Goal: Information Seeking & Learning: Check status

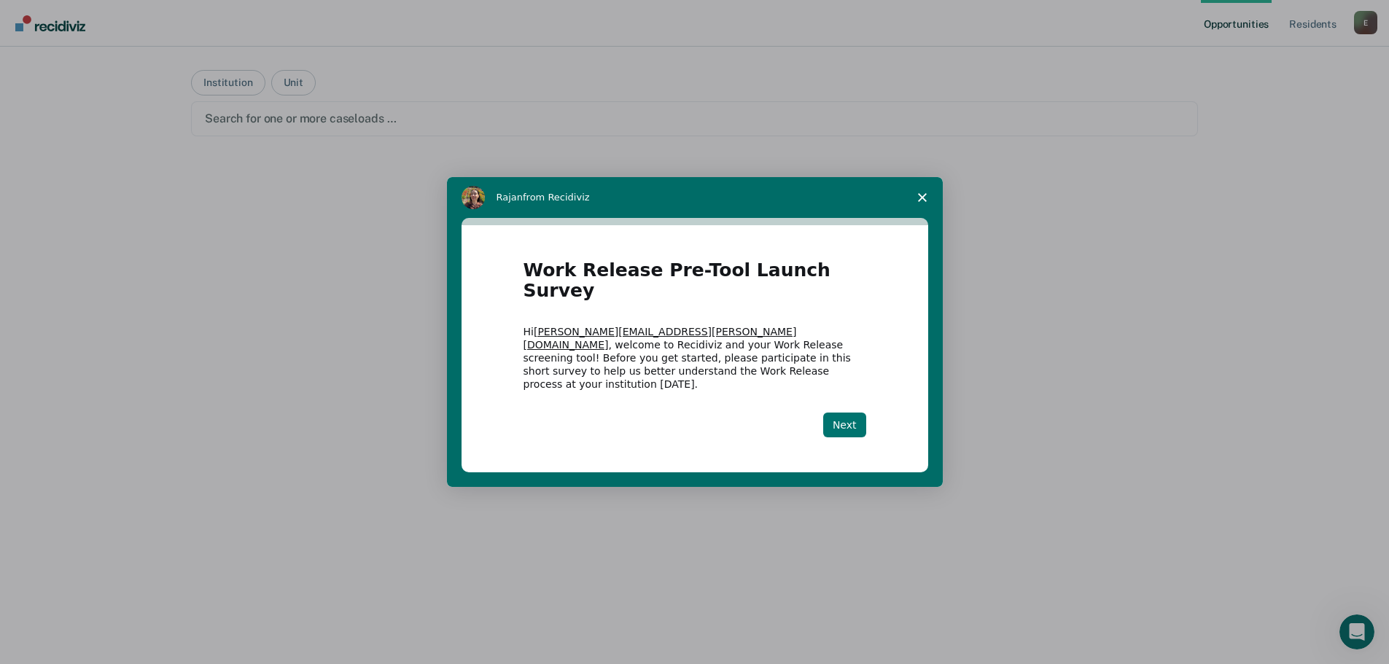
click at [845, 413] on button "Next" at bounding box center [844, 425] width 43 height 25
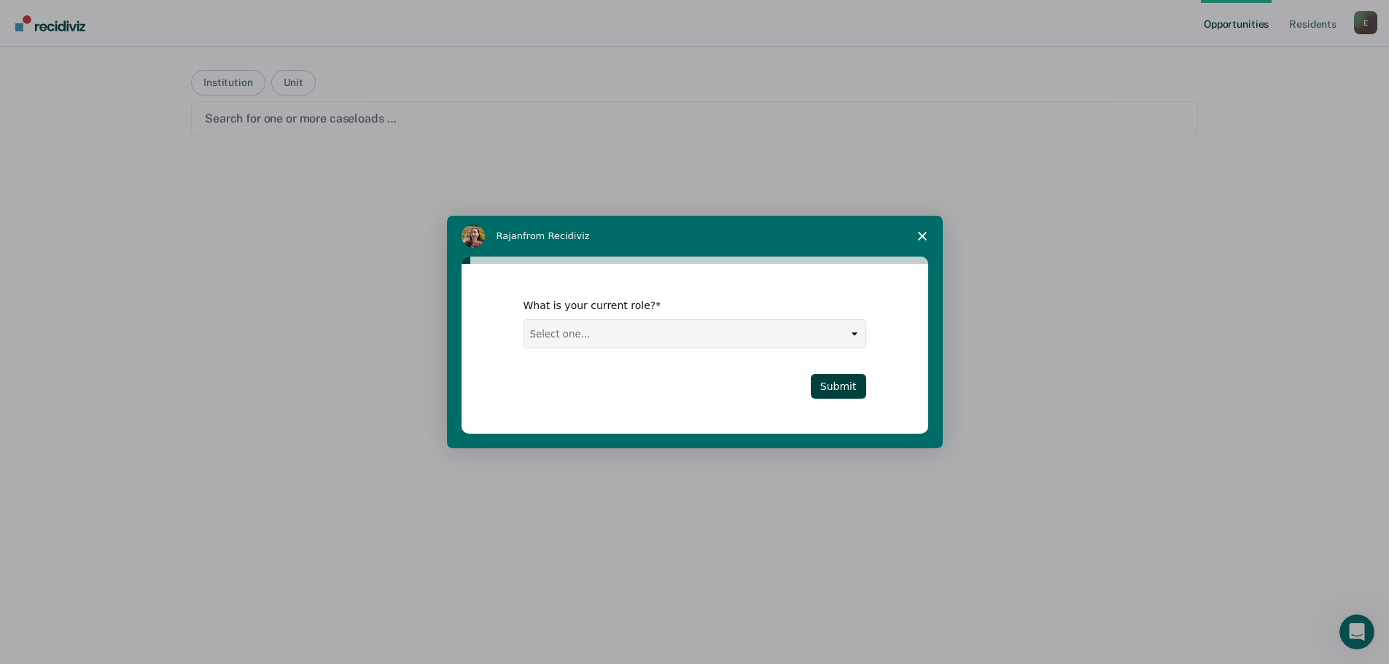
click at [603, 331] on select "Select one... Case Manager FUM Assistant [PERSON_NAME] [PERSON_NAME]" at bounding box center [694, 334] width 341 height 28
select select "Case Manager"
click at [524, 320] on select "Select one... Case Manager FUM Assistant [PERSON_NAME] [PERSON_NAME]" at bounding box center [694, 334] width 341 height 28
click at [843, 390] on button "Submit" at bounding box center [838, 386] width 55 height 25
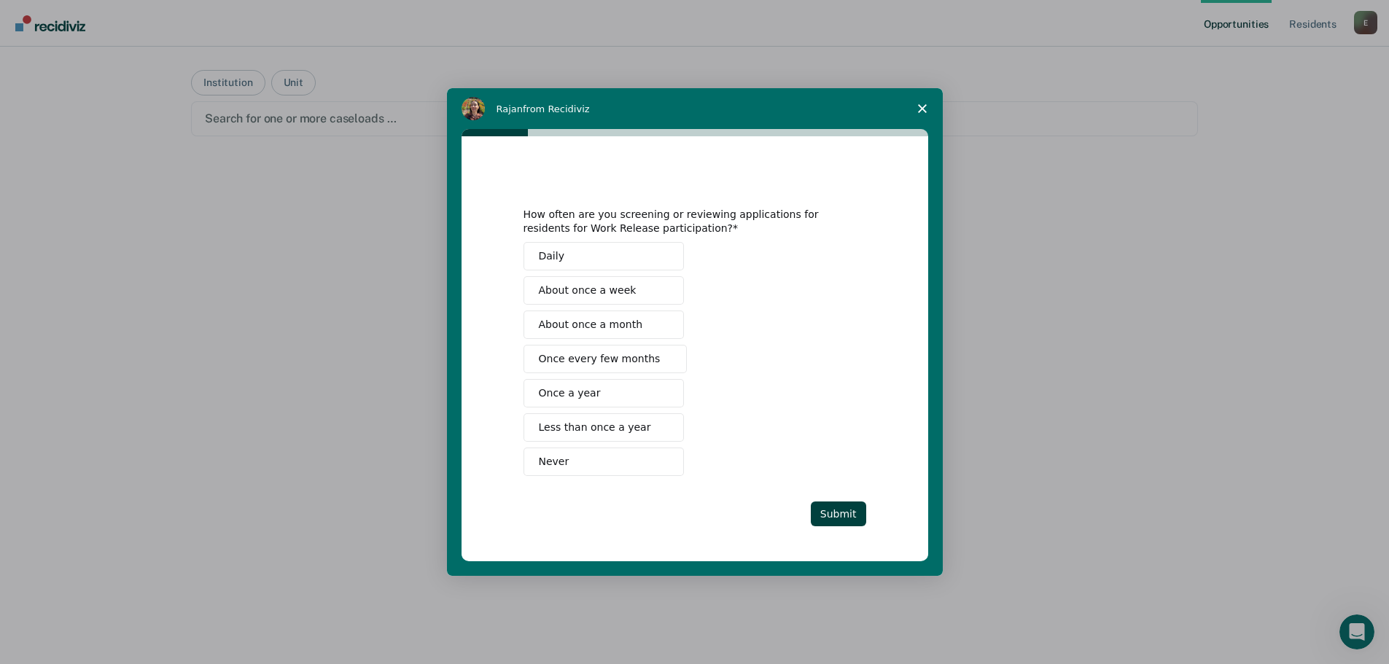
click at [577, 429] on span "Less than once a year" at bounding box center [595, 427] width 112 height 15
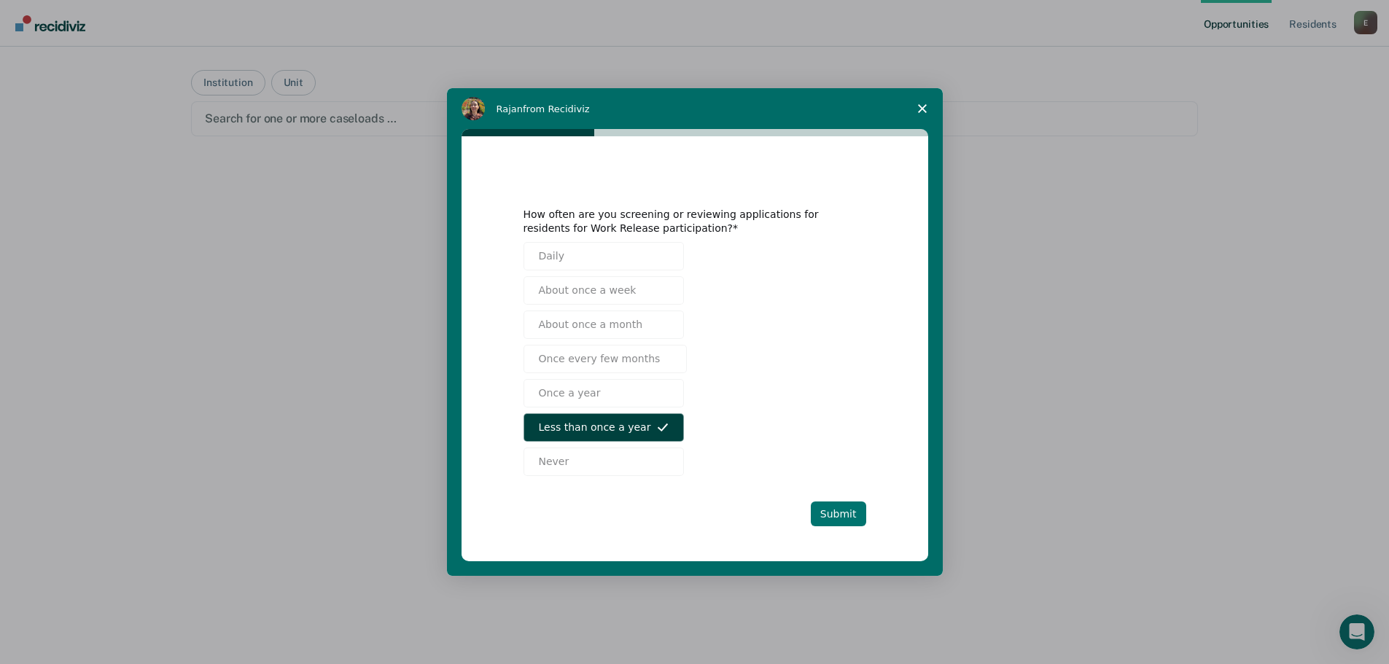
click at [836, 507] on button "Submit" at bounding box center [838, 514] width 55 height 25
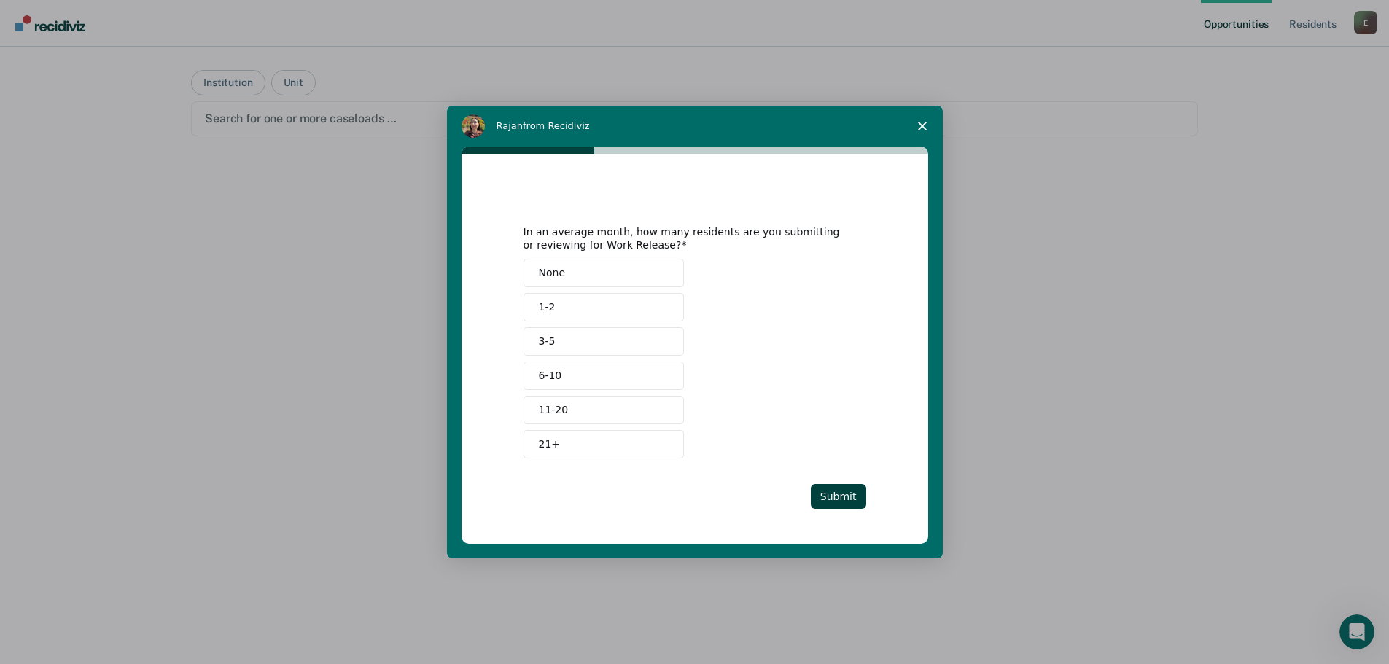
click at [542, 311] on span "1-2" at bounding box center [547, 307] width 17 height 15
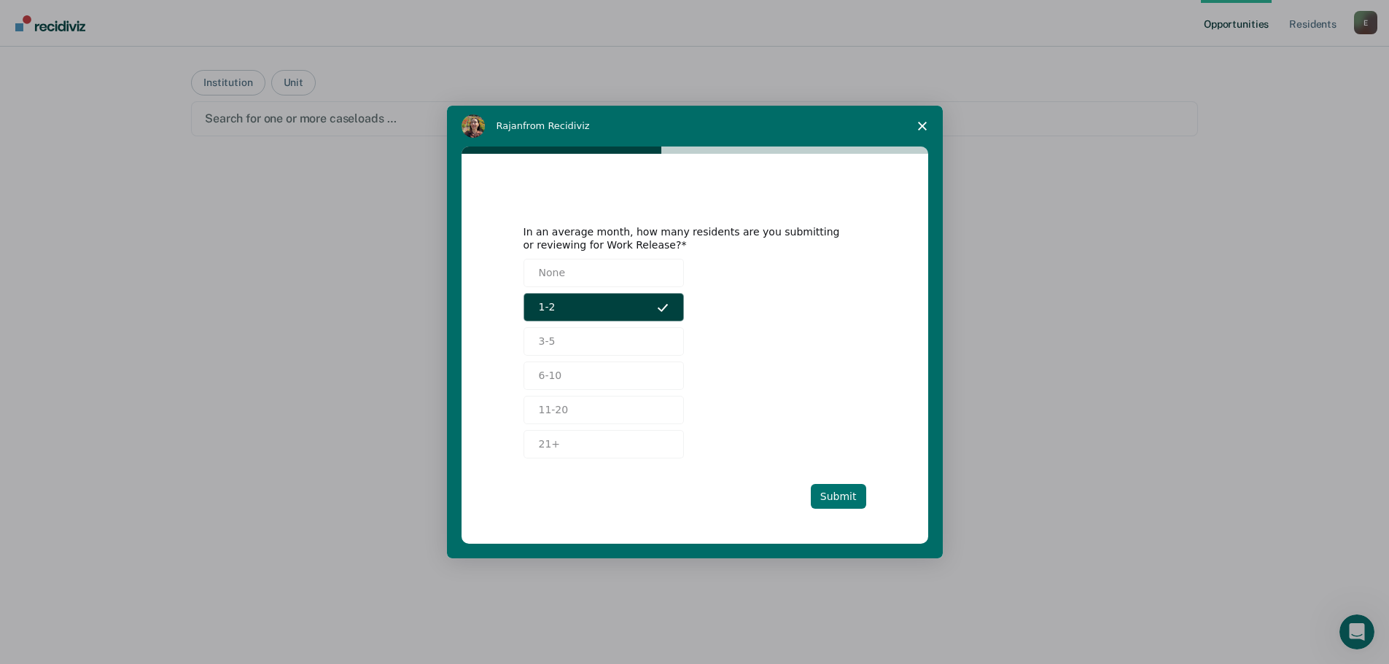
click at [859, 498] on button "Submit" at bounding box center [838, 496] width 55 height 25
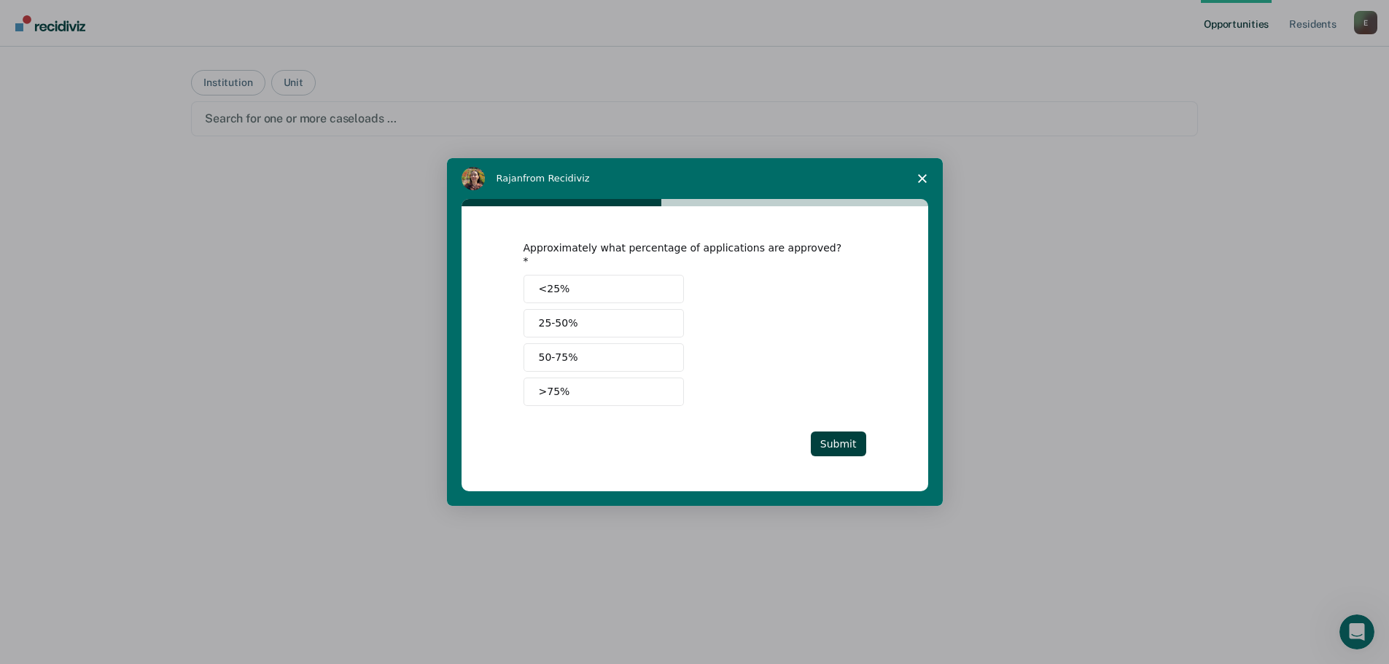
click at [585, 282] on button "<25%" at bounding box center [604, 289] width 160 height 28
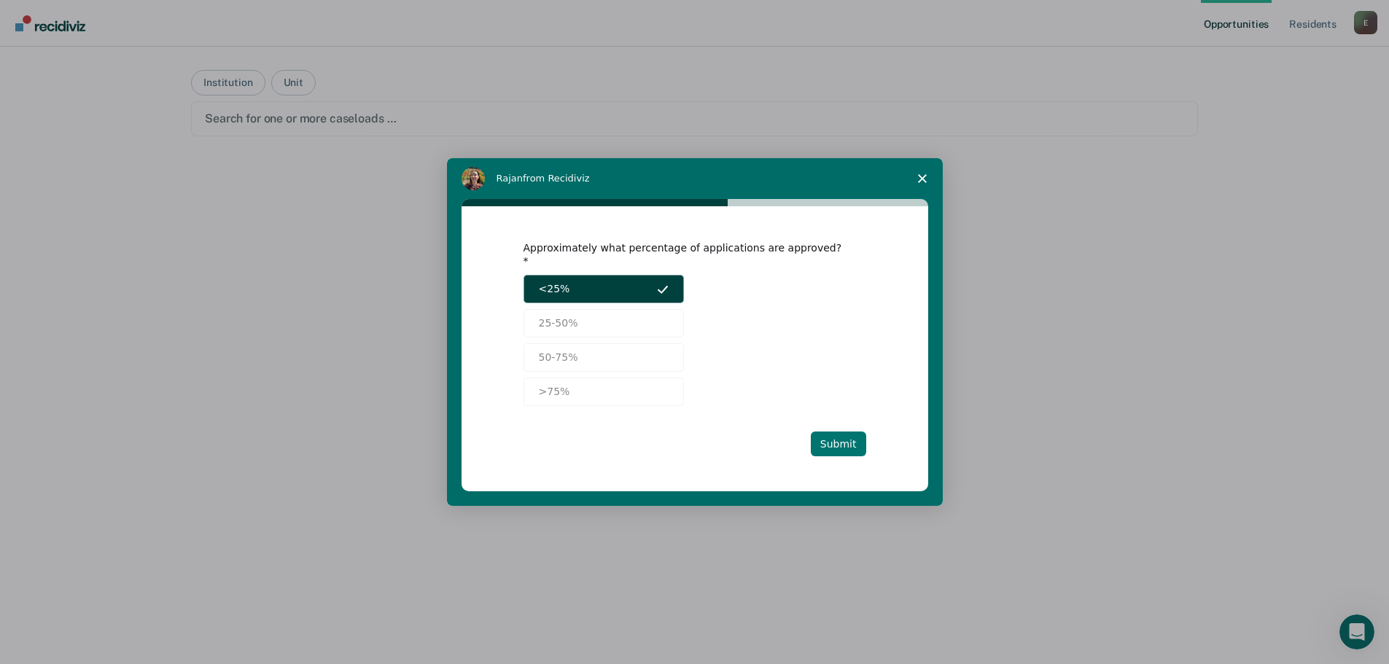
click at [852, 432] on button "Submit" at bounding box center [838, 444] width 55 height 25
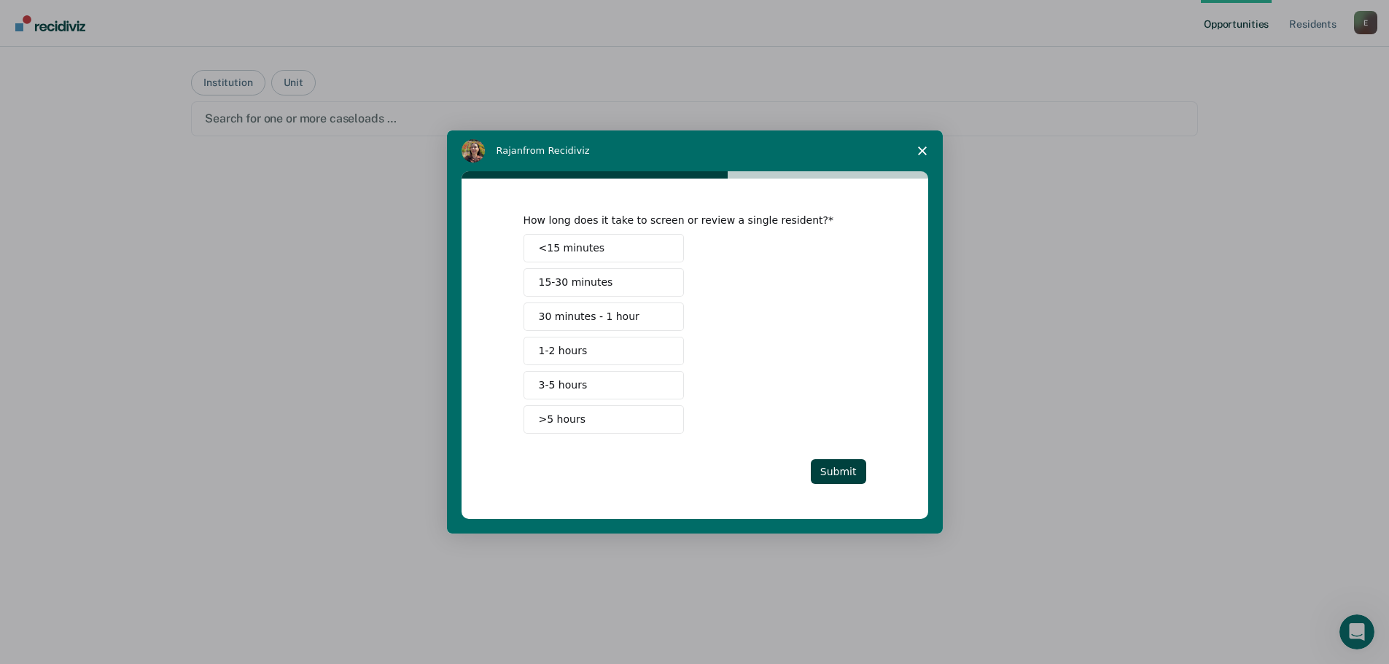
click at [551, 321] on span "30 minutes - 1 hour" at bounding box center [589, 316] width 101 height 15
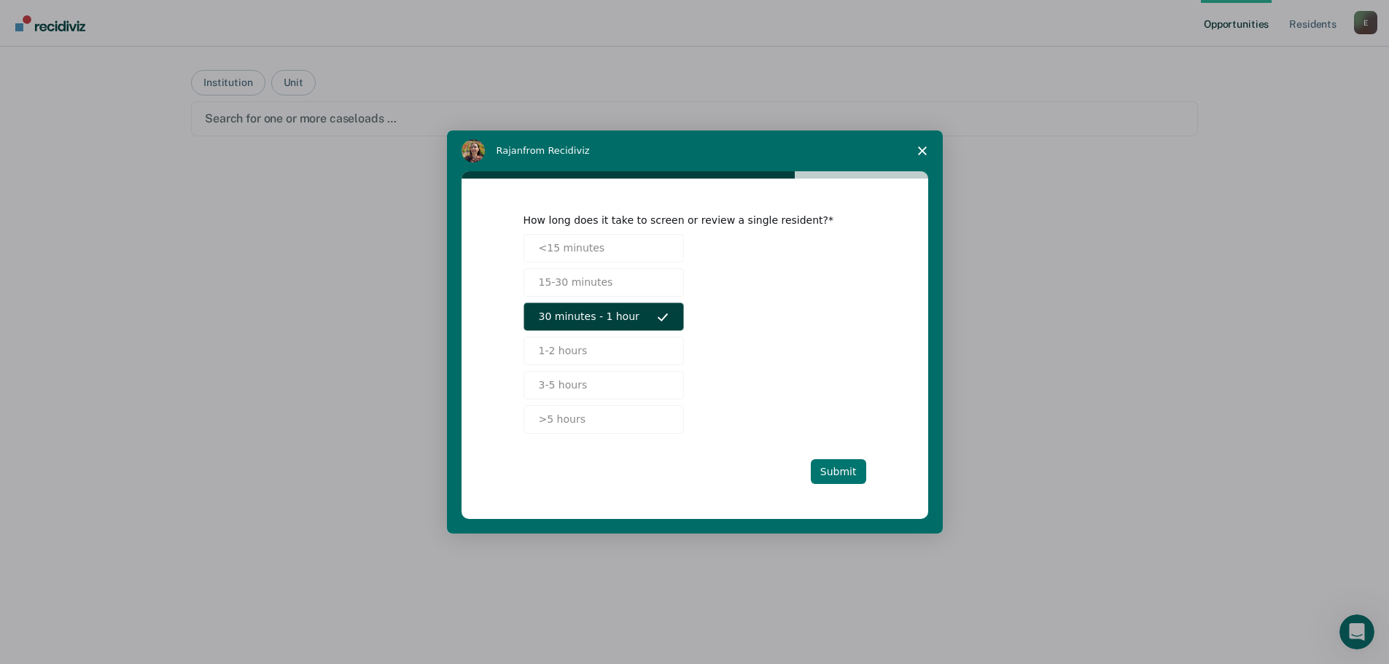
click at [836, 472] on button "Submit" at bounding box center [838, 471] width 55 height 25
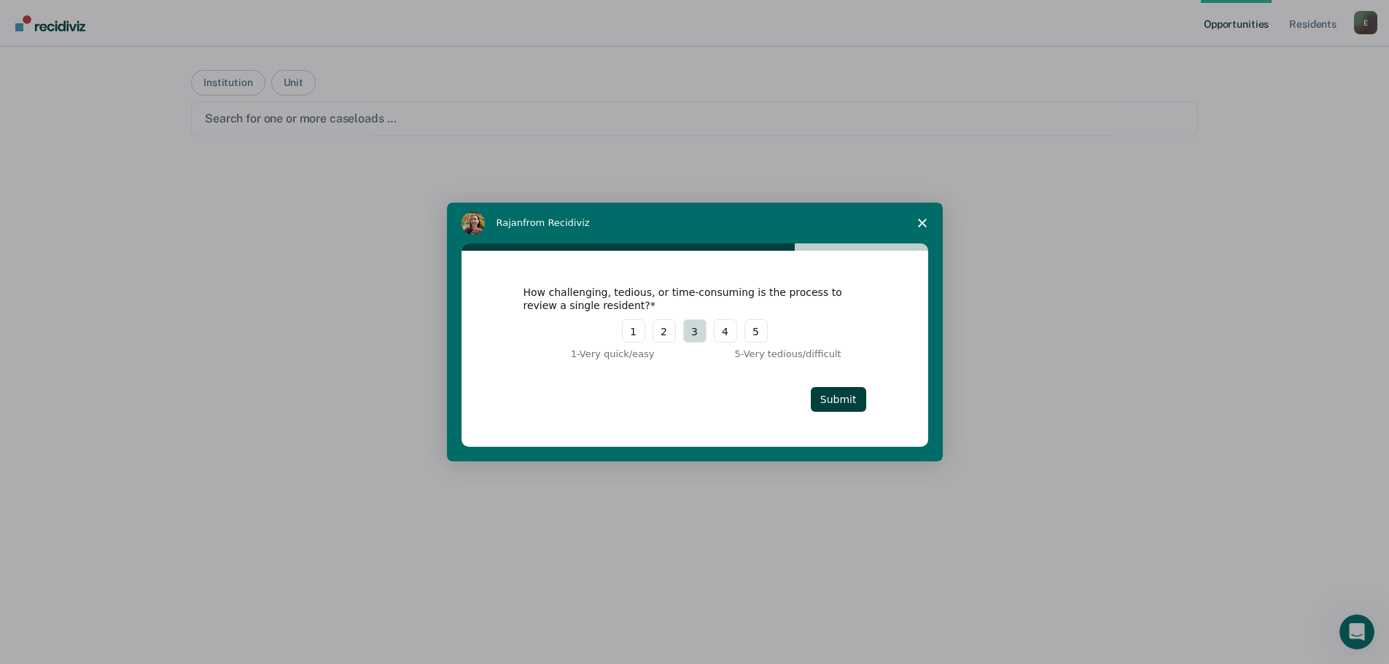
click at [692, 332] on button "3" at bounding box center [694, 330] width 23 height 23
click at [855, 392] on button "Submit" at bounding box center [838, 399] width 55 height 25
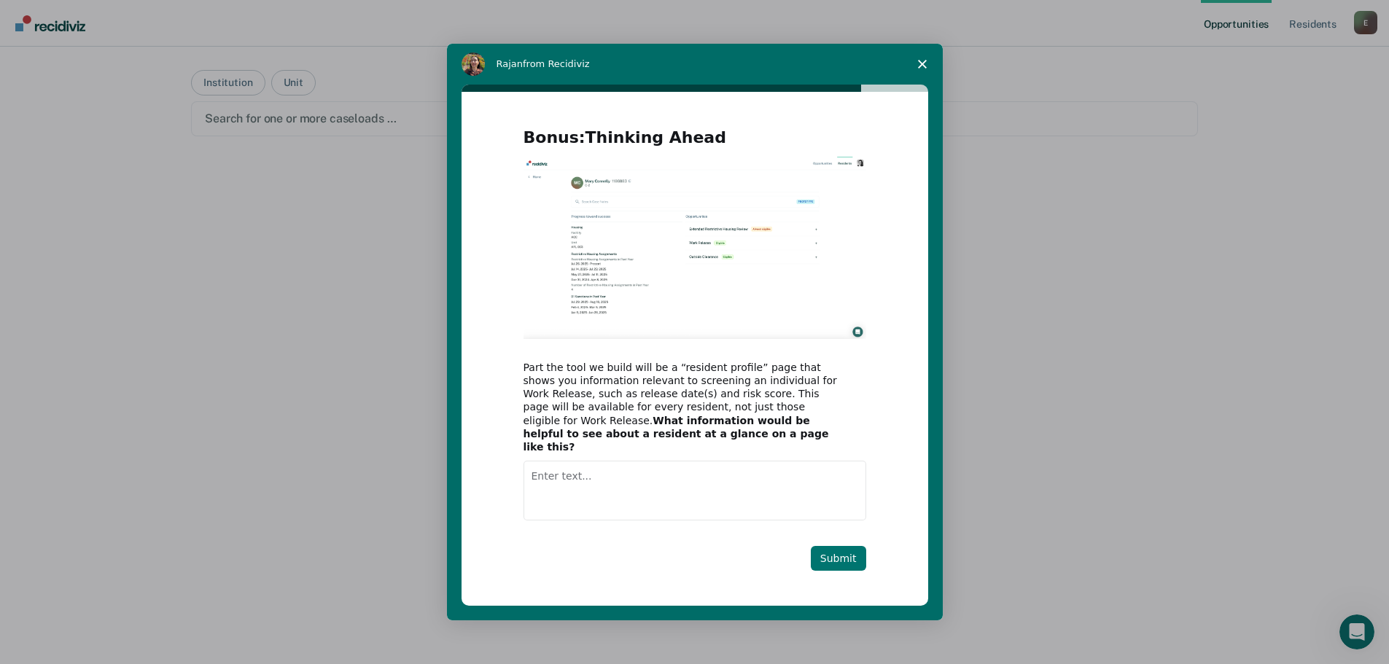
click at [847, 553] on button "Submit" at bounding box center [838, 558] width 55 height 25
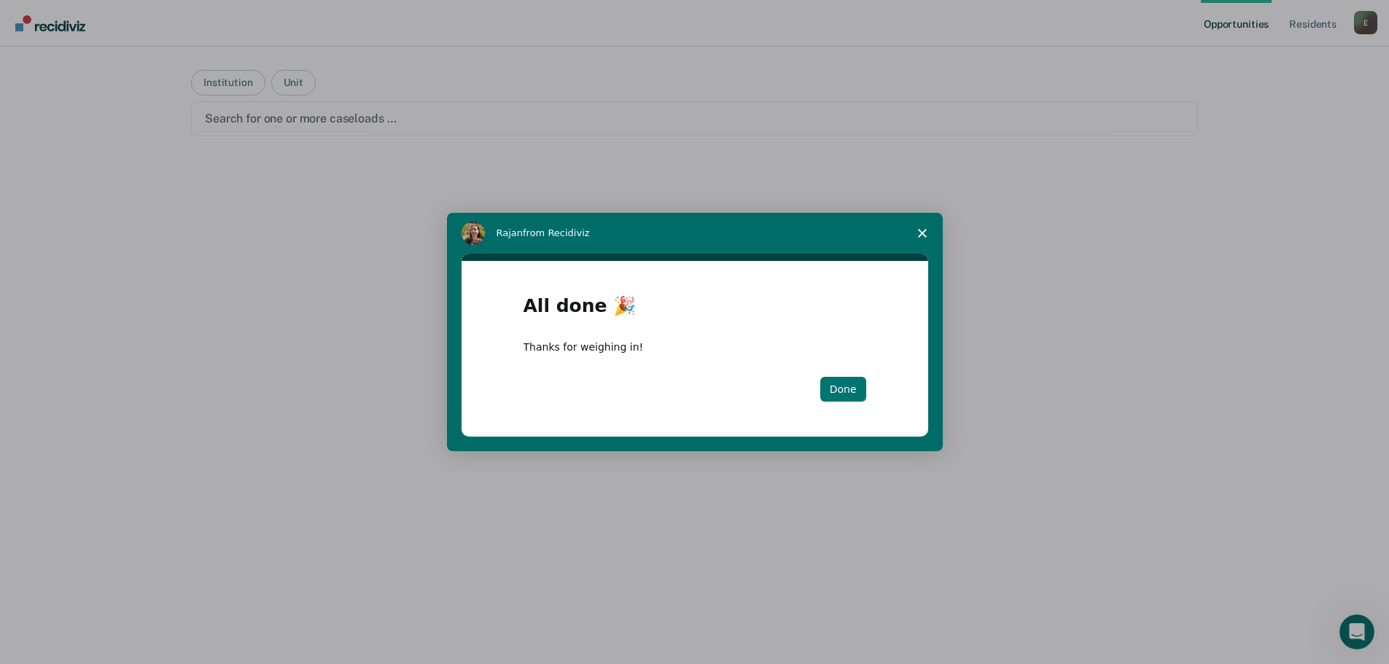
click at [847, 383] on button "Done" at bounding box center [843, 389] width 46 height 25
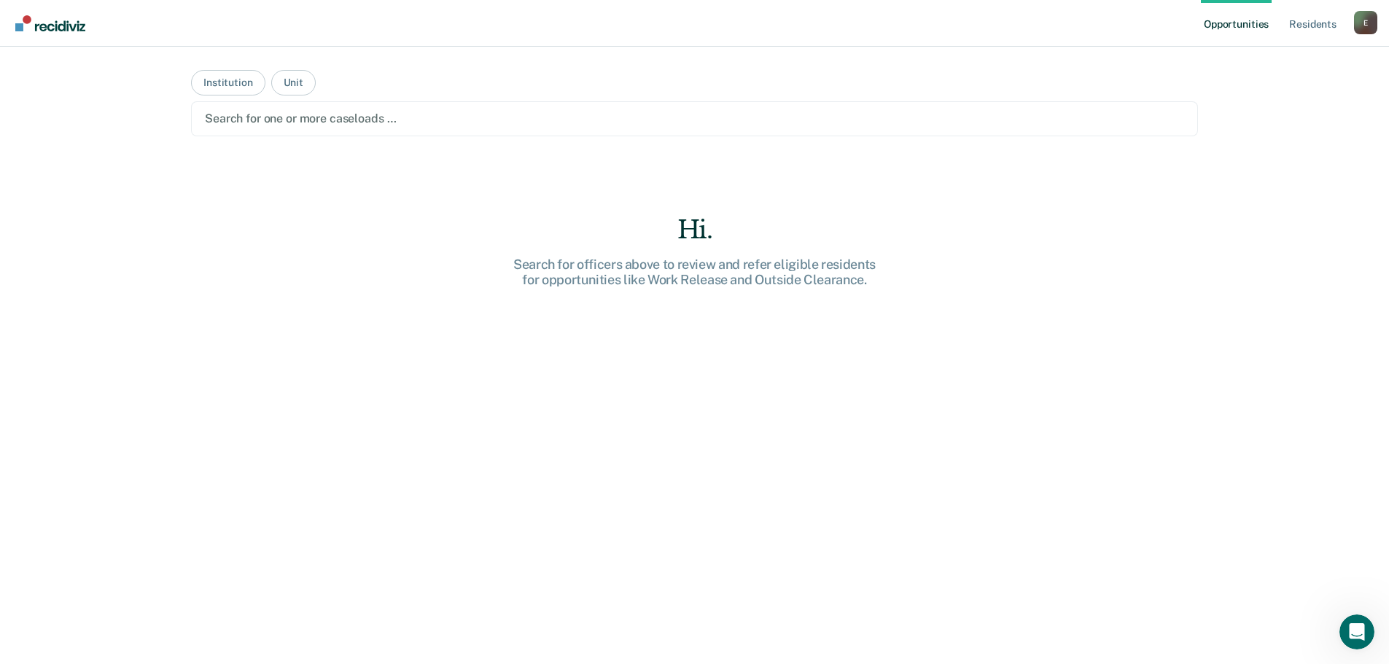
click at [787, 274] on div "Search for officers above to review and refer eligible residents for opportunit…" at bounding box center [695, 272] width 467 height 31
click at [227, 77] on button "Institution" at bounding box center [228, 83] width 74 height 26
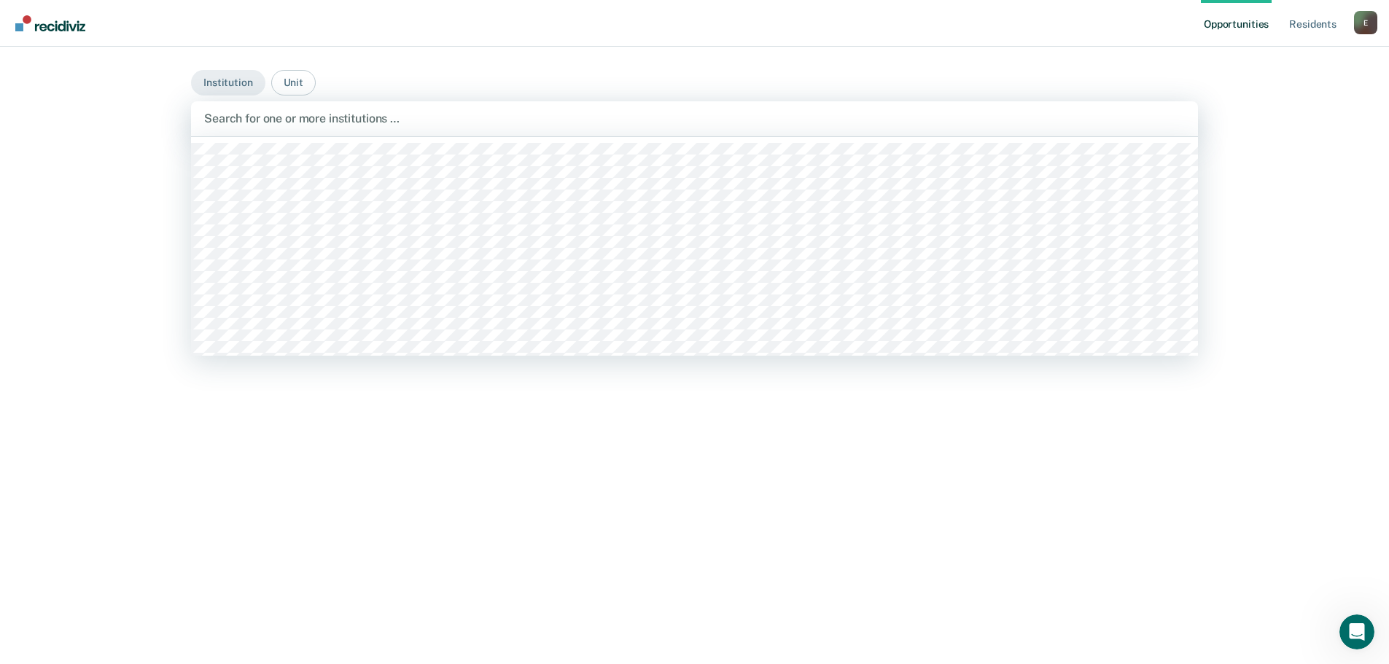
click at [244, 117] on div at bounding box center [694, 118] width 981 height 17
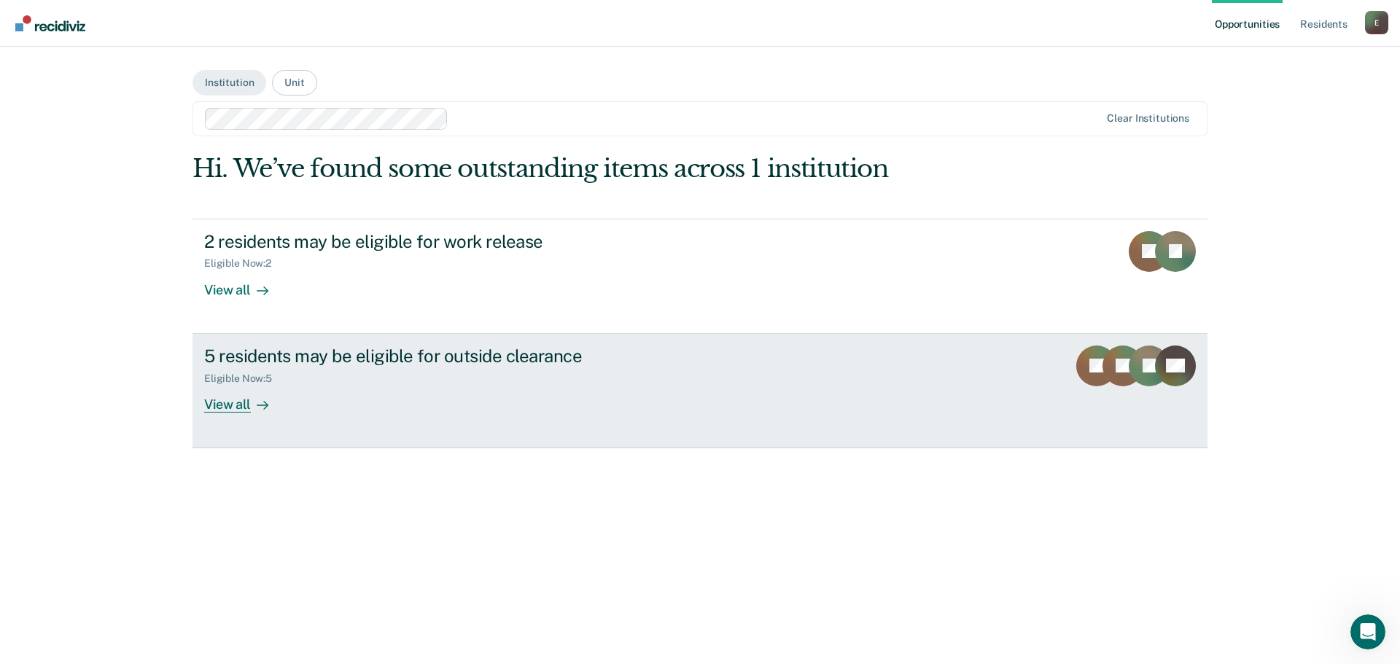
click at [227, 406] on div "View all" at bounding box center [245, 398] width 82 height 28
